Goal: Register for event/course

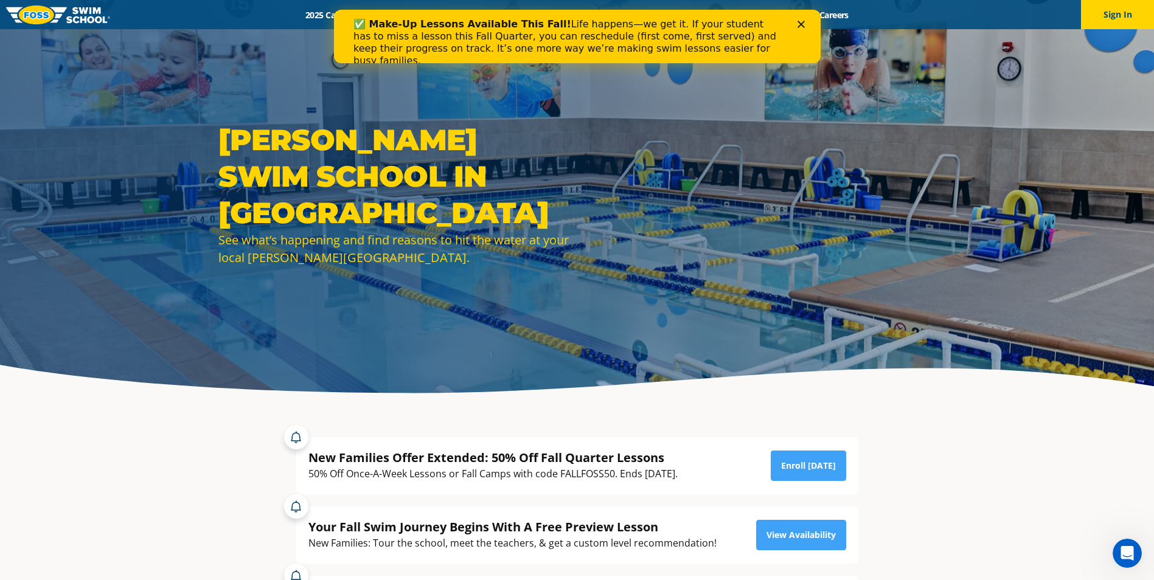
click at [803, 28] on div "✅ Make-Up Lessons Available This Fall! Life happens—we get it. If your student …" at bounding box center [576, 43] width 486 height 56
click at [803, 21] on polygon "Close" at bounding box center [800, 24] width 7 height 7
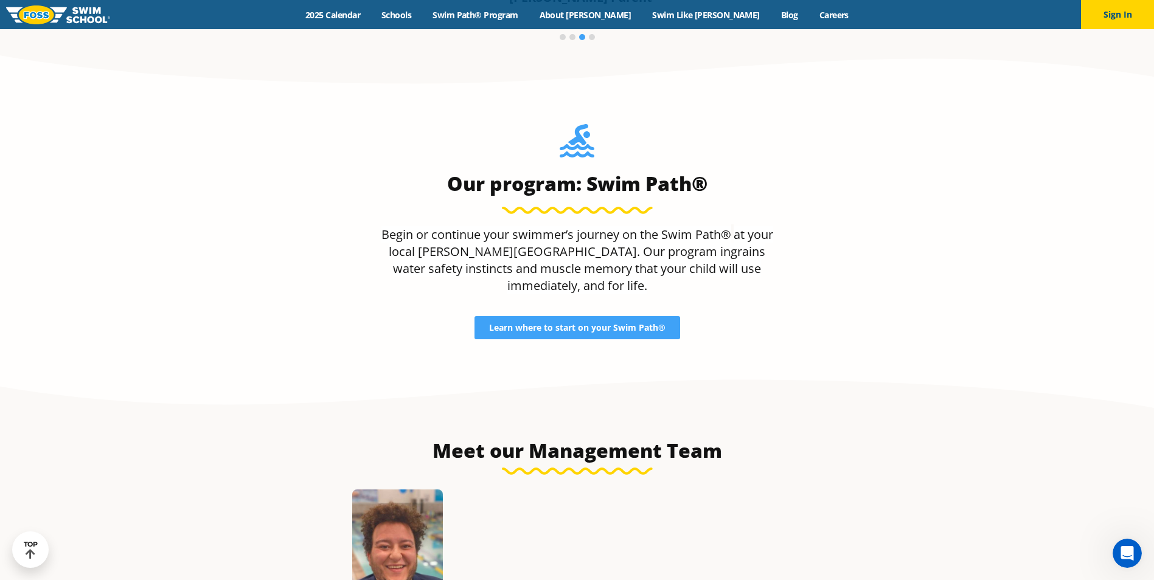
scroll to position [1155, 0]
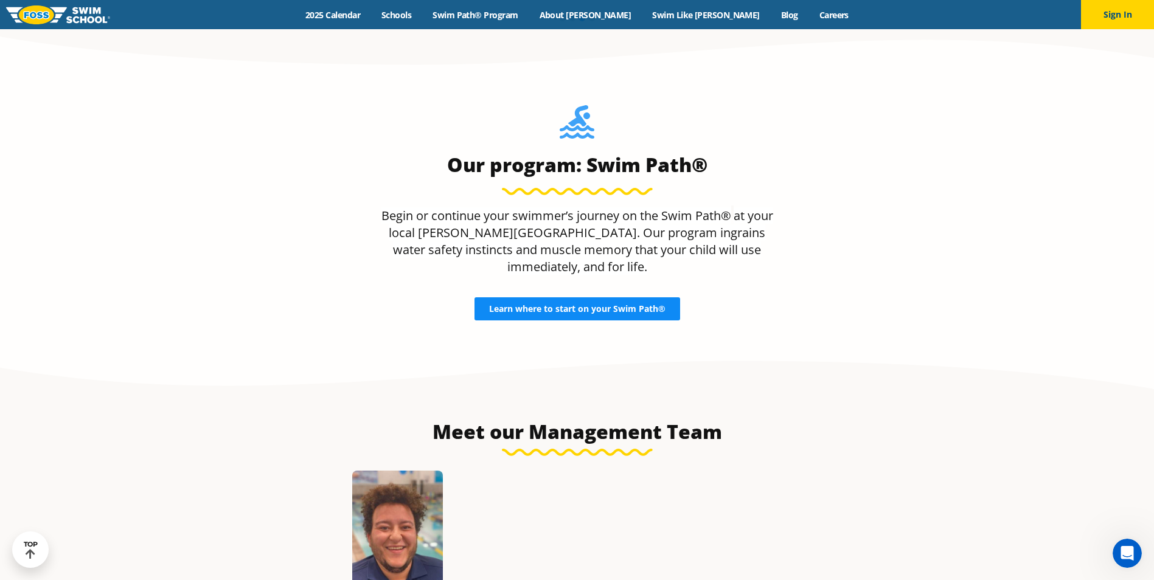
click at [491, 305] on span "Learn where to start on your Swim Path®" at bounding box center [577, 309] width 176 height 9
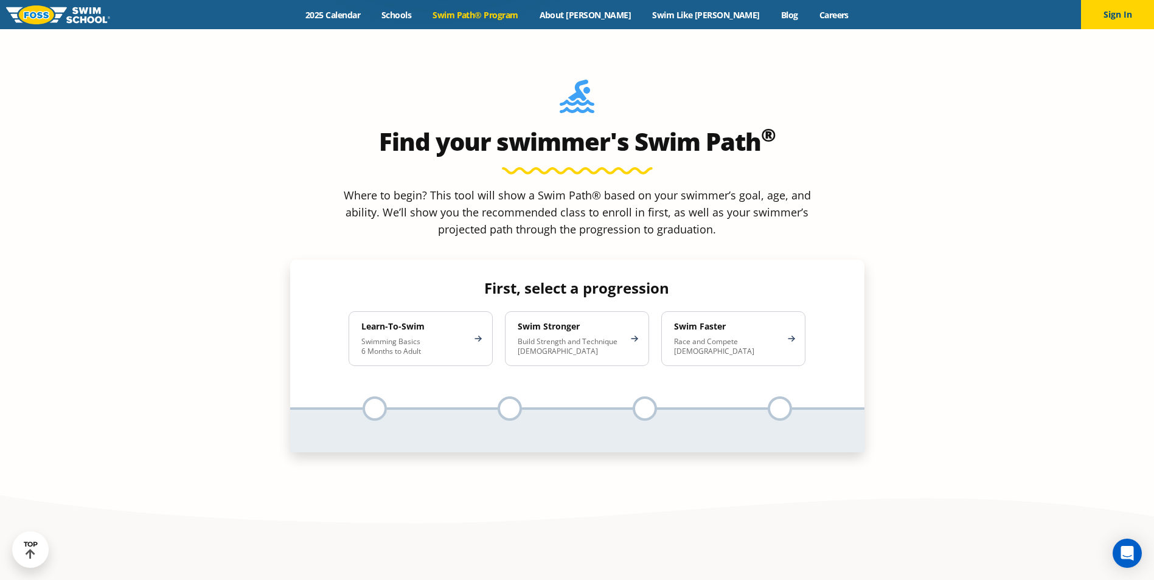
scroll to position [1155, 0]
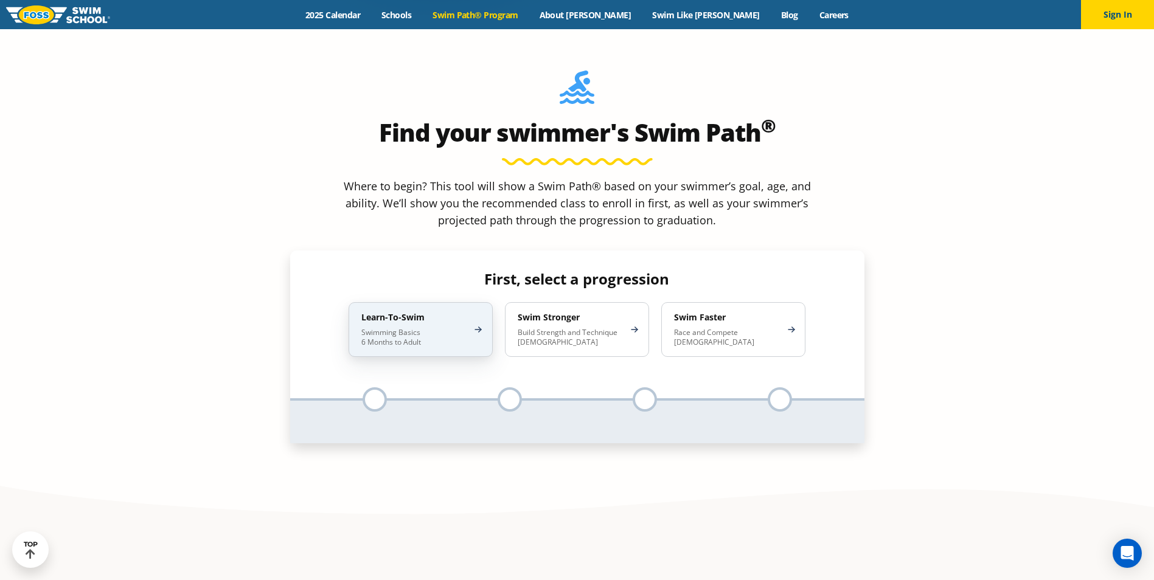
click at [386, 328] on p "Swimming Basics 6 Months to Adult" at bounding box center [414, 337] width 106 height 19
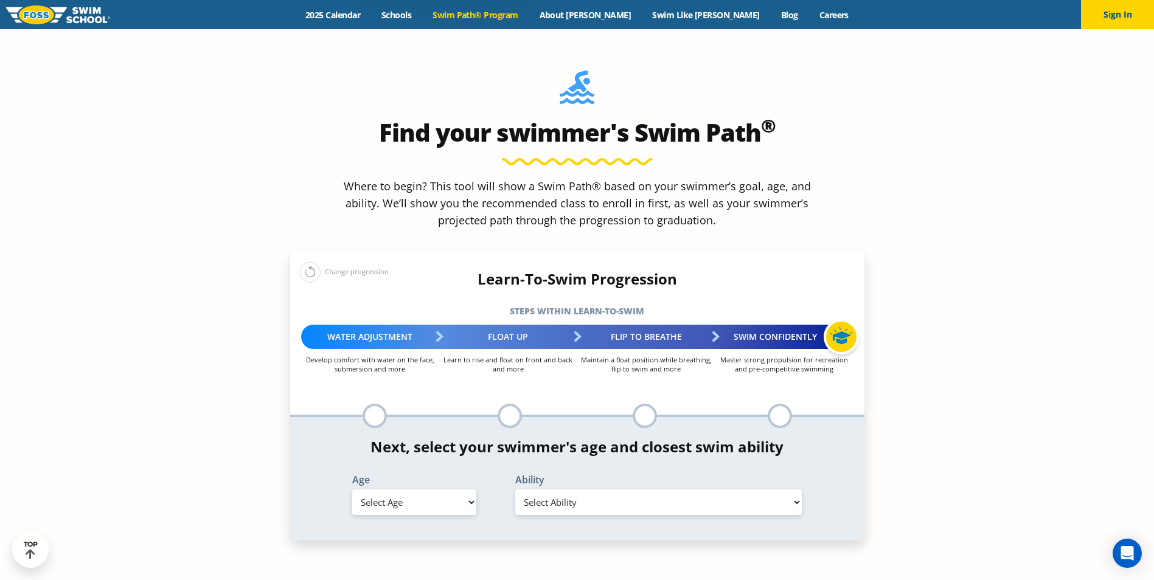
click at [438, 490] on select "Select Age 6 months - 1 year 1 year 2 years 3 years 4 years 5 years 6 years 7 y…" at bounding box center [414, 503] width 124 height 26
select select "3-years"
click at [352, 490] on select "Select Age 6 months - 1 year 1 year 2 years 3 years 4 years 5 years 6 years 7 y…" at bounding box center [414, 503] width 124 height 26
click at [609, 490] on select "Select Ability First in-water experience When in the water, reliant on a life j…" at bounding box center [658, 503] width 287 height 26
drag, startPoint x: 389, startPoint y: 496, endPoint x: 370, endPoint y: 496, distance: 18.3
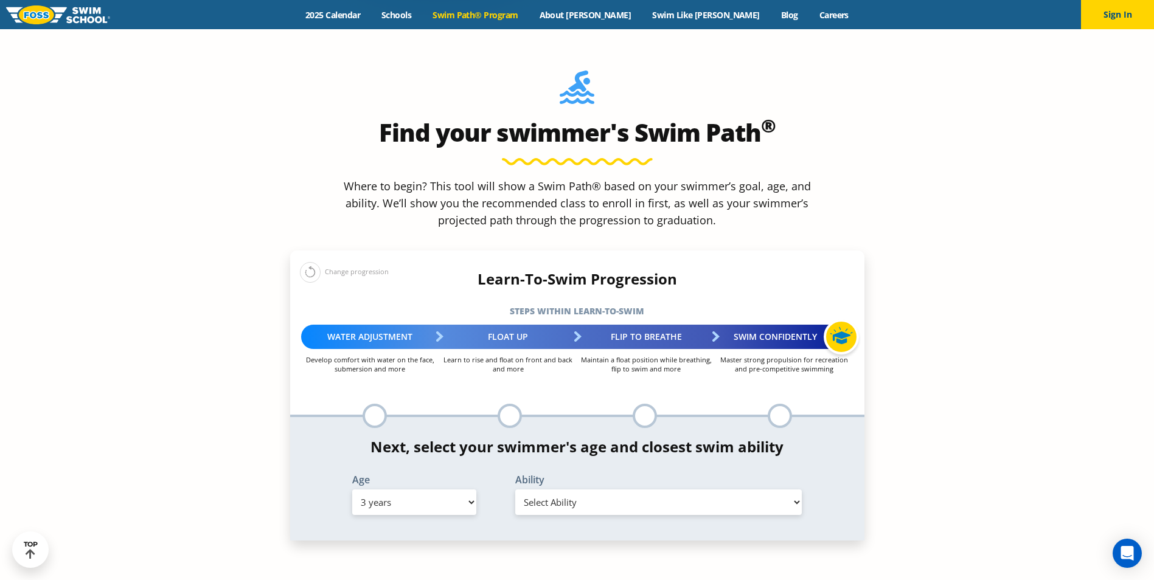
click at [389, 496] on section "Find your swimmer's Swim Path ® Where to begin? This tool will show a Swim Path…" at bounding box center [577, 326] width 1154 height 597
click at [651, 490] on select "Select Ability First in-water experience When in the water, reliant on a life j…" at bounding box center [658, 503] width 287 height 26
select select "3-years-when-in-the-water-reliant-on-a-life-jacket-or-floatation-device"
click at [515, 490] on select "Select Ability First in-water experience When in the water, reliant on a life j…" at bounding box center [658, 503] width 287 height 26
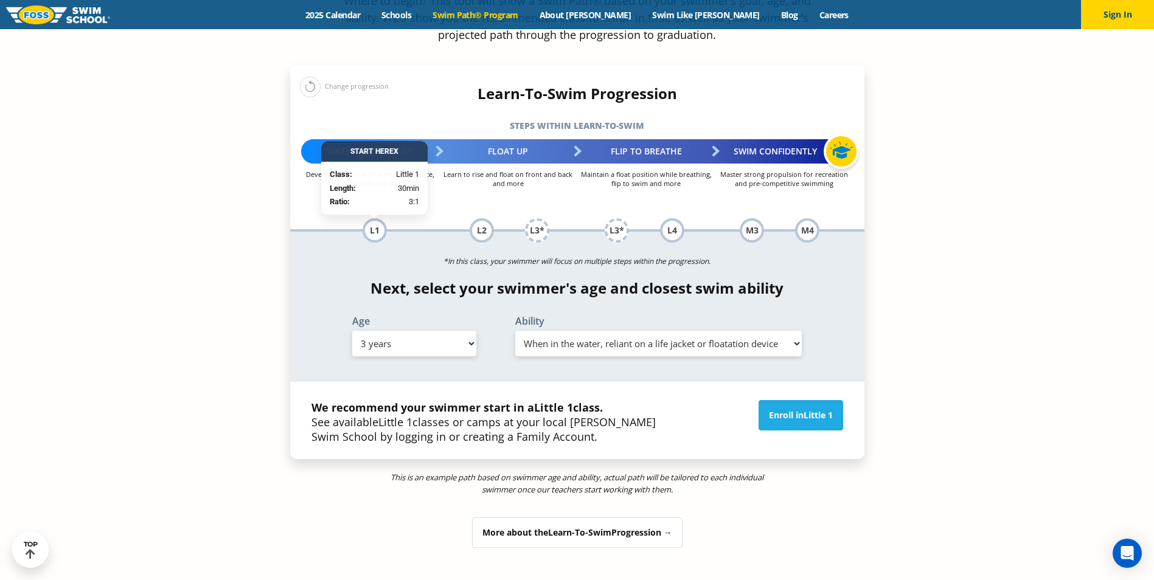
scroll to position [1338, 0]
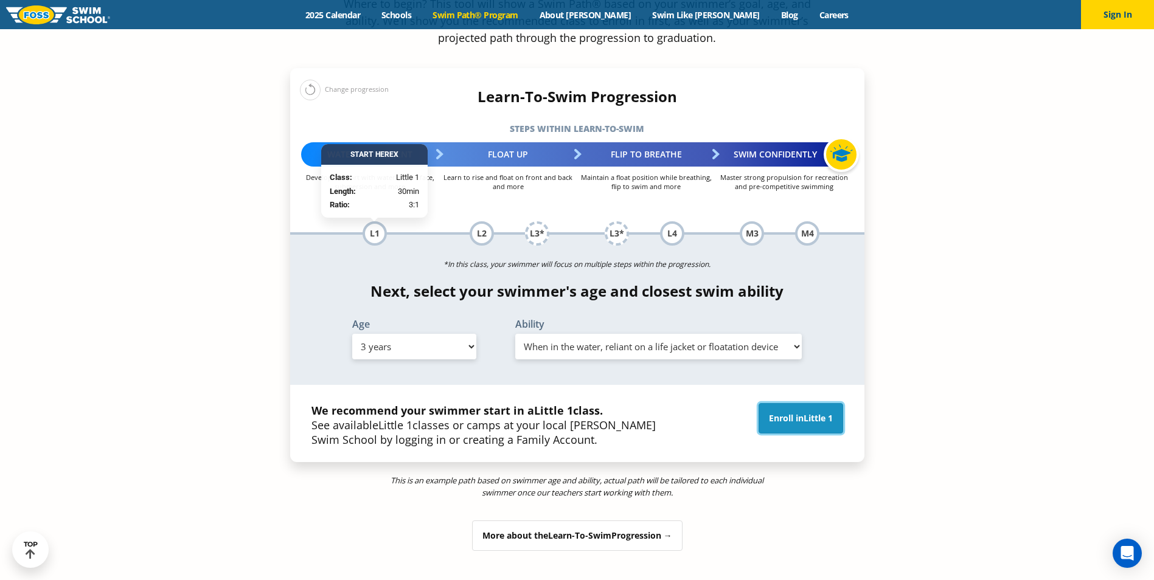
click at [797, 403] on link "Enroll in Little 1" at bounding box center [800, 418] width 85 height 30
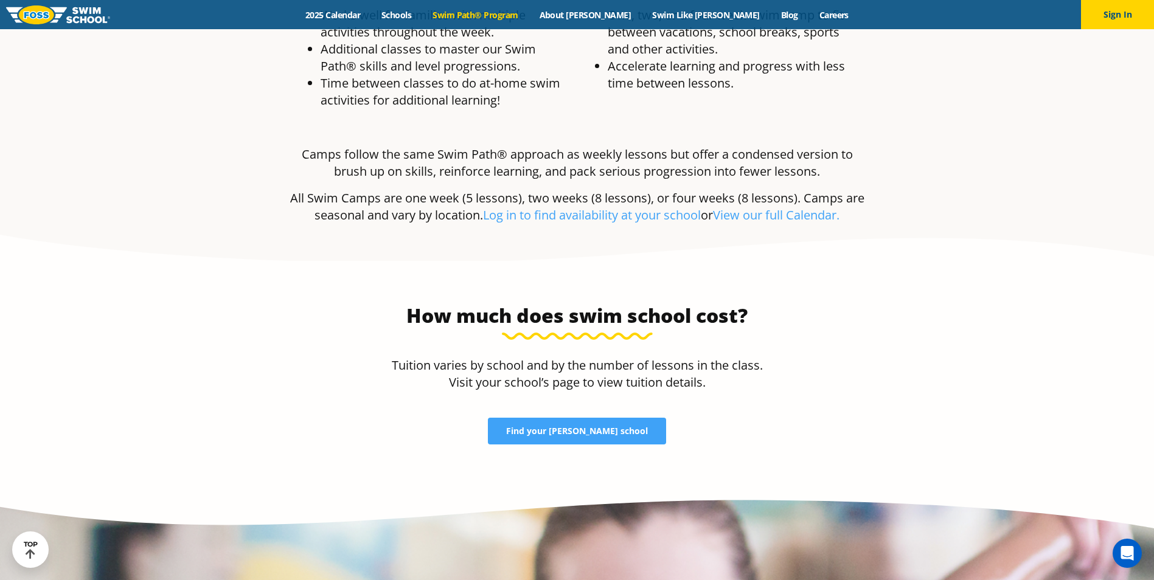
scroll to position [2554, 0]
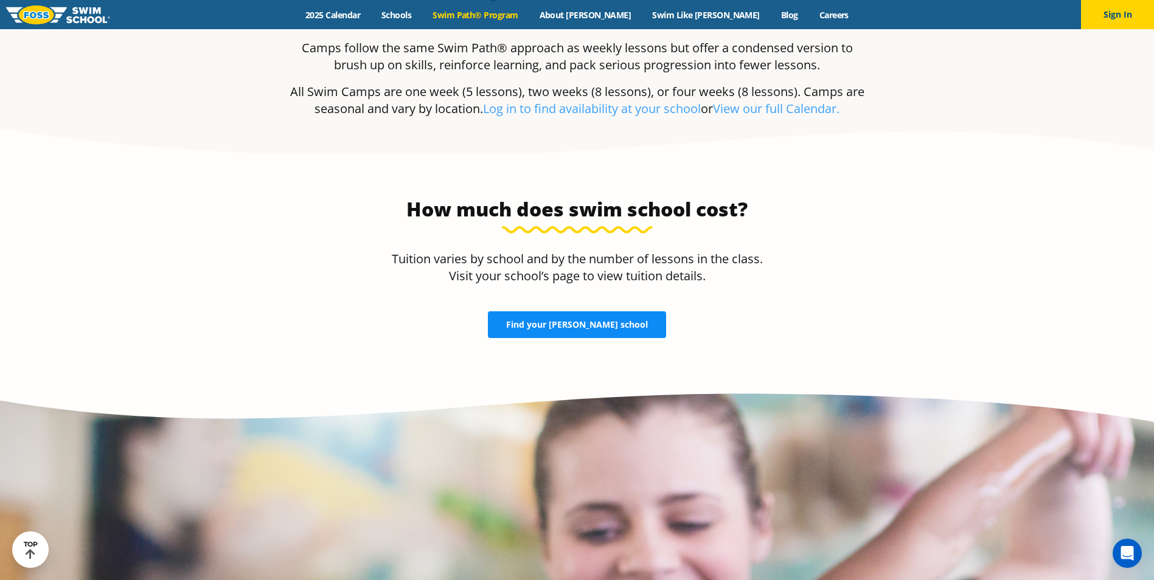
click at [558, 320] on span "Find your FOSS school" at bounding box center [577, 324] width 142 height 9
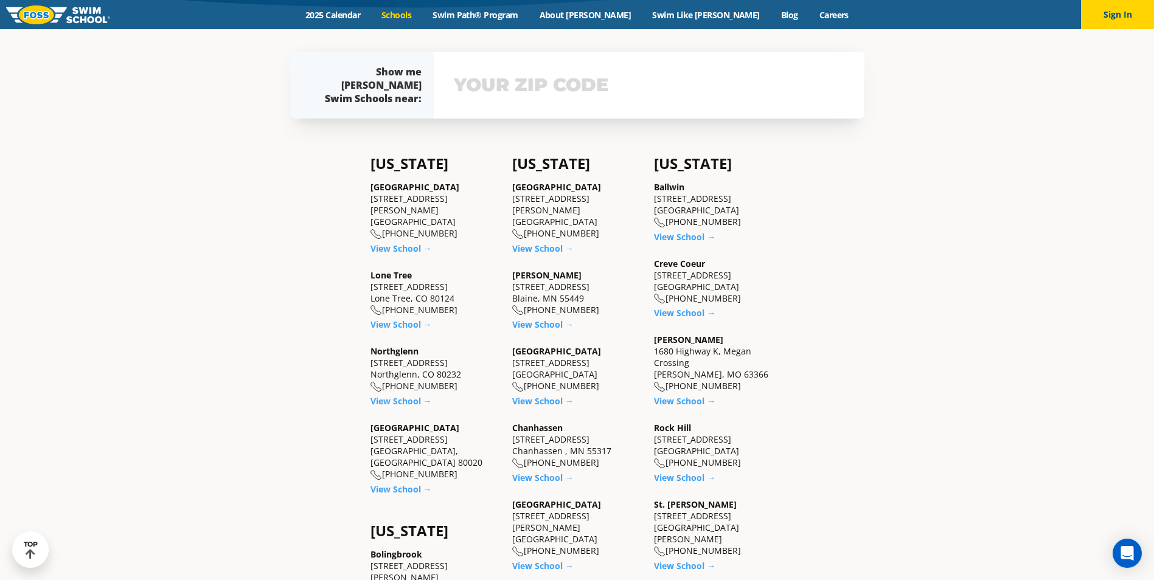
scroll to position [365, 0]
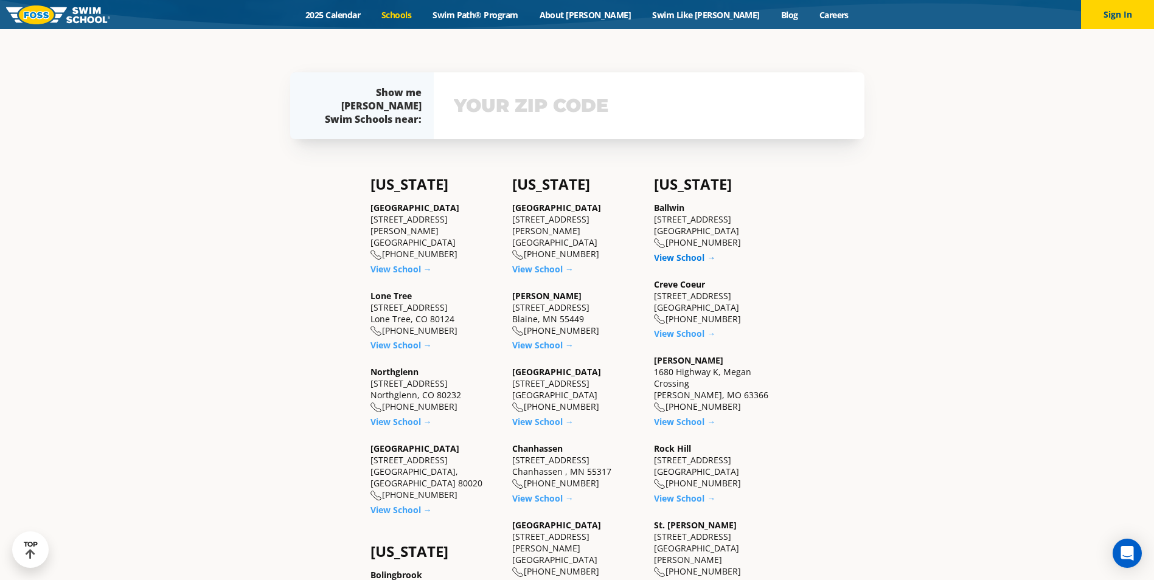
click at [682, 257] on link "View School →" at bounding box center [684, 258] width 61 height 12
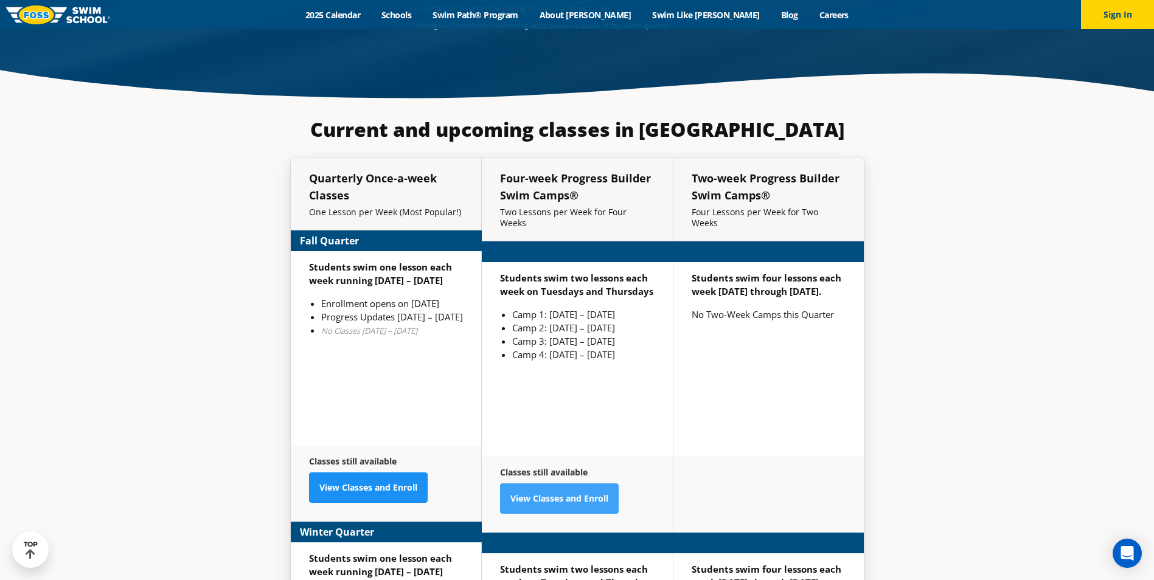
scroll to position [2919, 0]
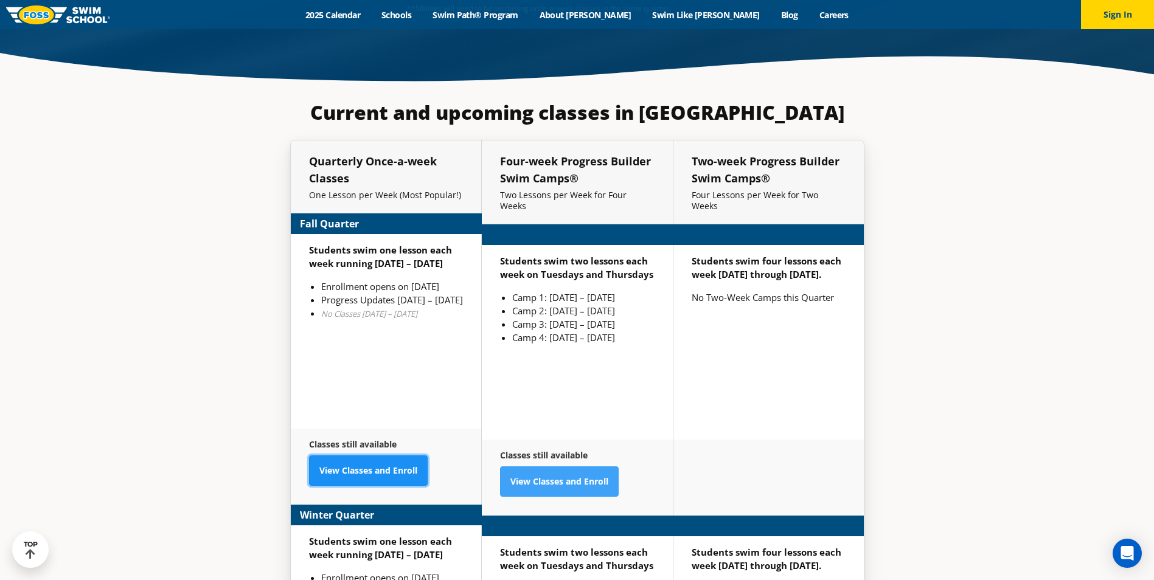
click at [351, 459] on link "View Classes and Enroll" at bounding box center [368, 470] width 119 height 30
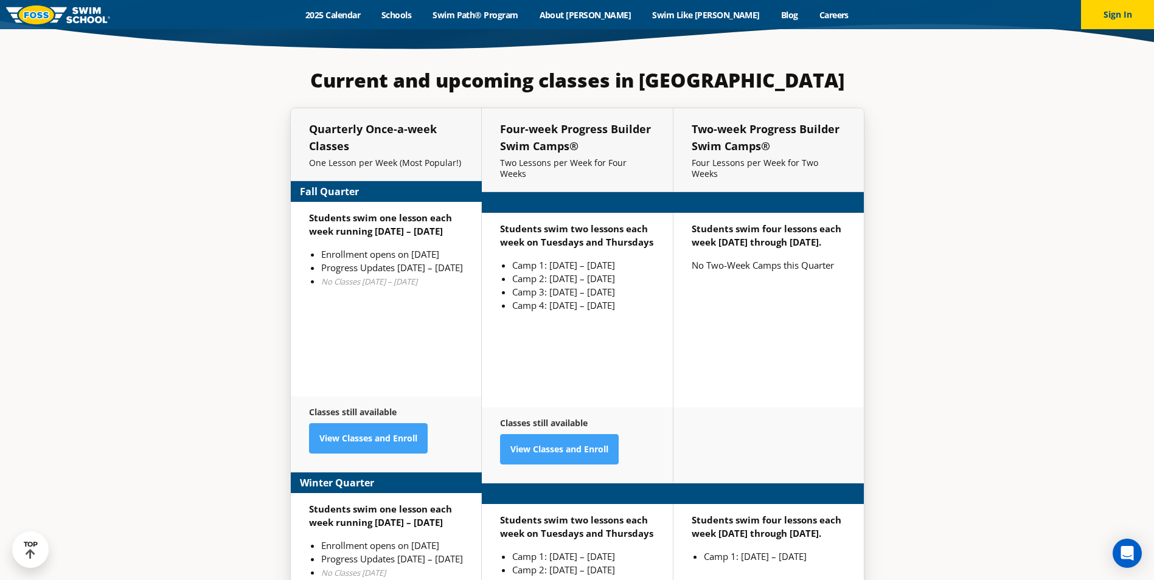
scroll to position [3023, 0]
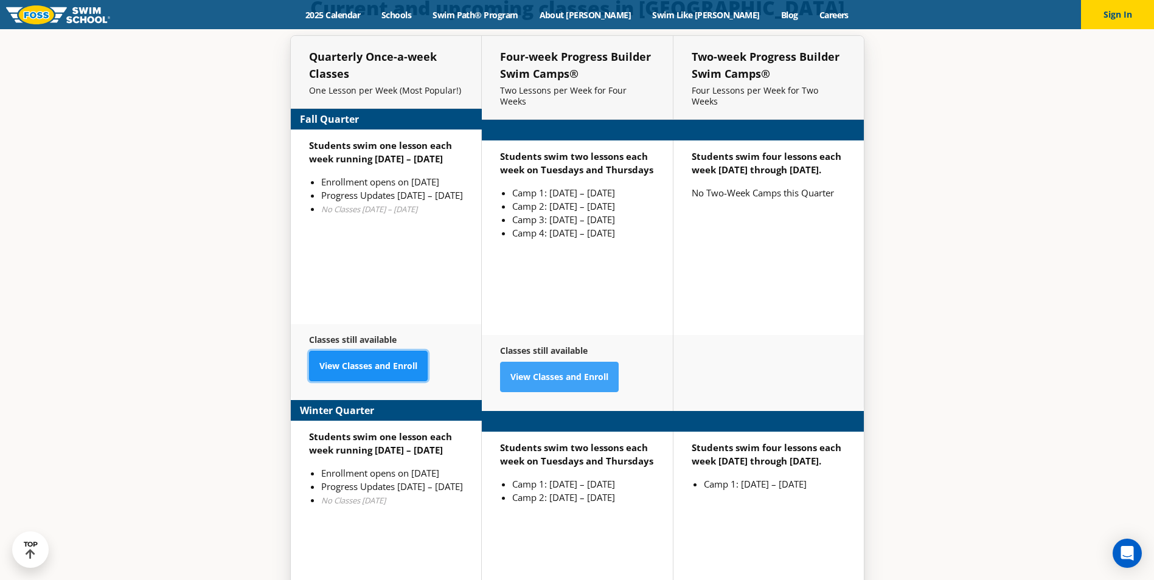
click at [343, 357] on link "View Classes and Enroll" at bounding box center [368, 366] width 119 height 30
